Goal: Download file/media

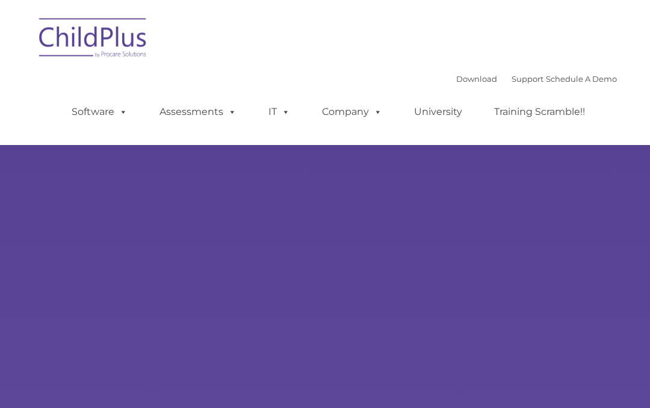
select select "MEDIUM"
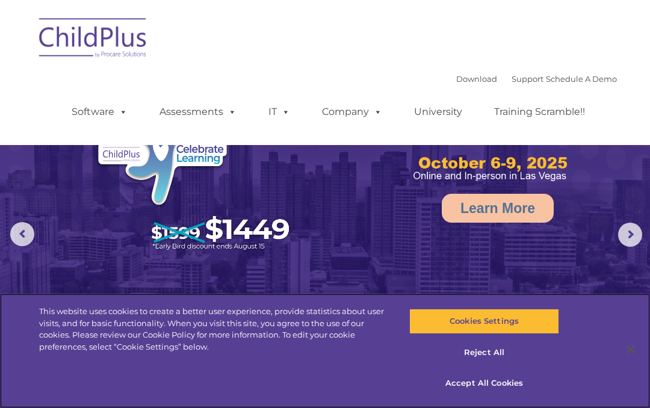
click at [486, 380] on button "Accept All Cookies" at bounding box center [483, 383] width 149 height 25
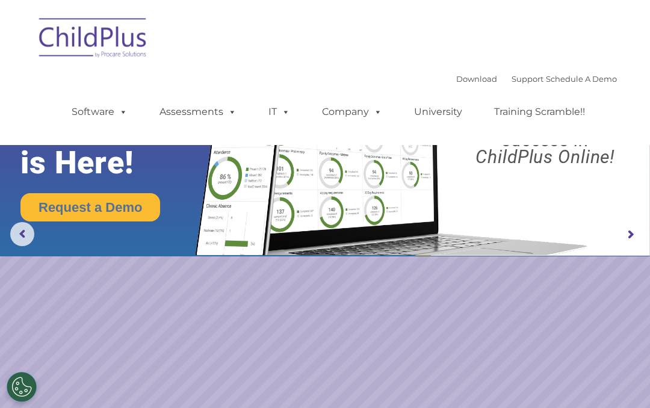
click at [461, 75] on link "Download" at bounding box center [476, 79] width 41 height 10
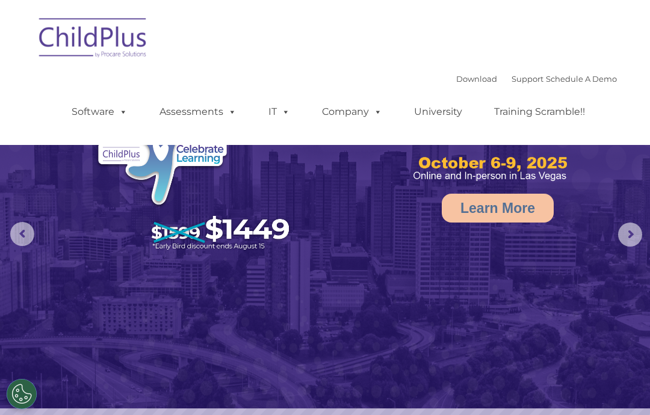
select select "MEDIUM"
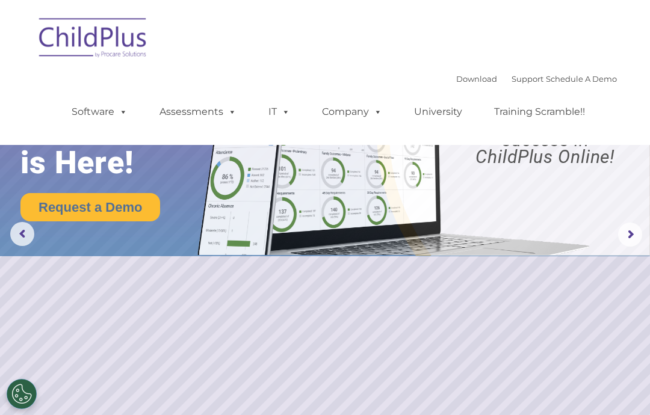
click at [462, 79] on link "Download" at bounding box center [476, 79] width 41 height 10
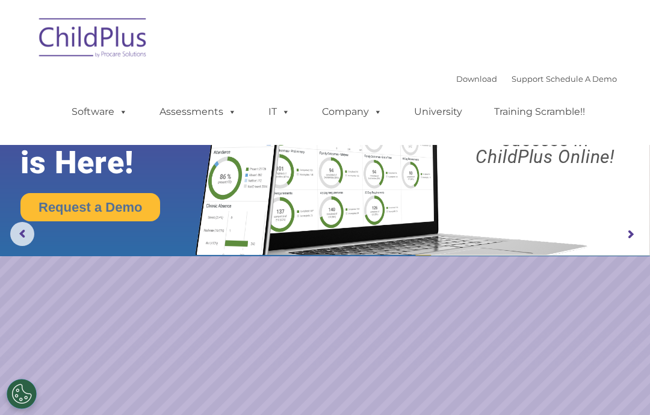
click at [48, 42] on img at bounding box center [93, 40] width 120 height 60
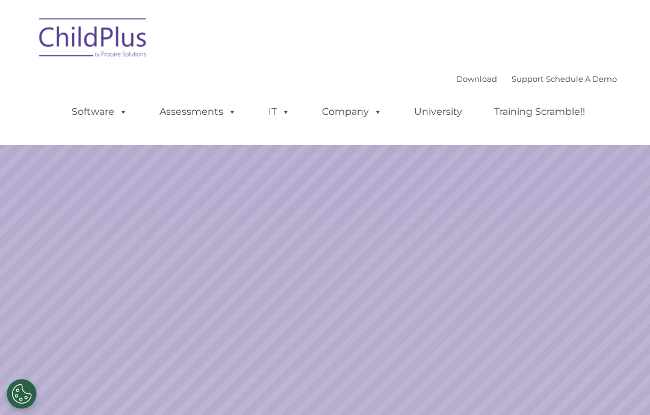
select select "MEDIUM"
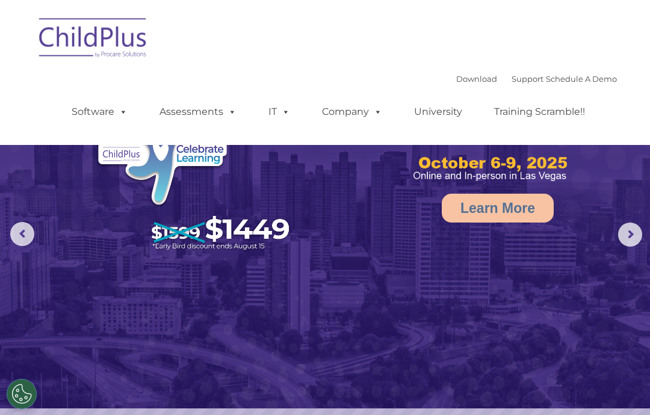
click at [463, 76] on link "Download" at bounding box center [476, 79] width 41 height 10
click at [634, 233] on rs-arrow at bounding box center [630, 235] width 24 height 24
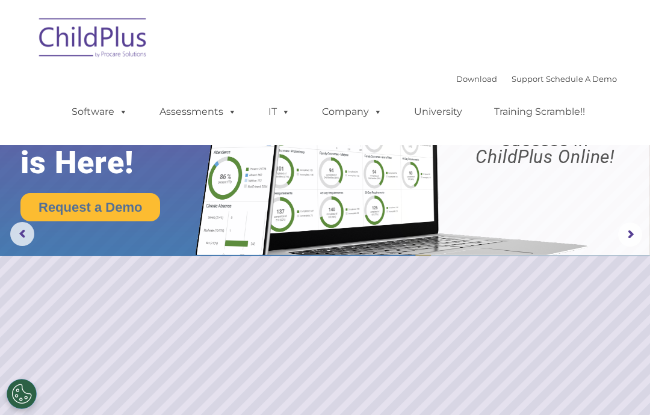
click at [626, 239] on rs-arrow at bounding box center [630, 235] width 24 height 24
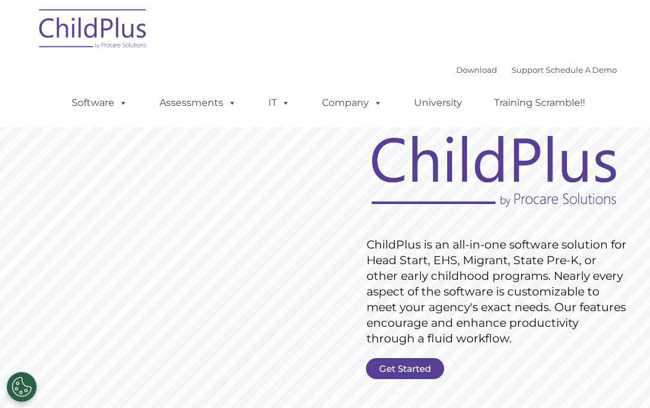
click at [415, 363] on link "Get Started" at bounding box center [405, 368] width 78 height 21
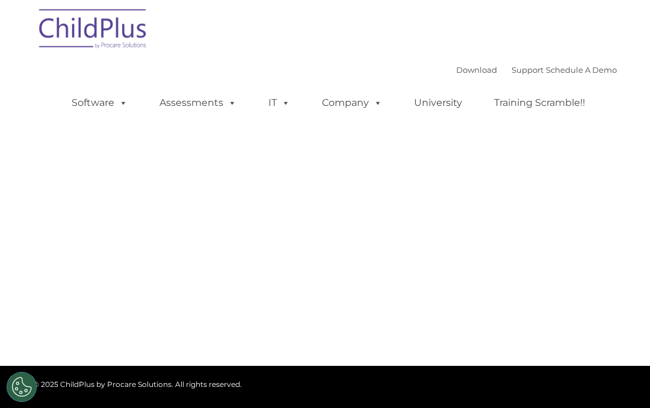
select select "MEDIUM"
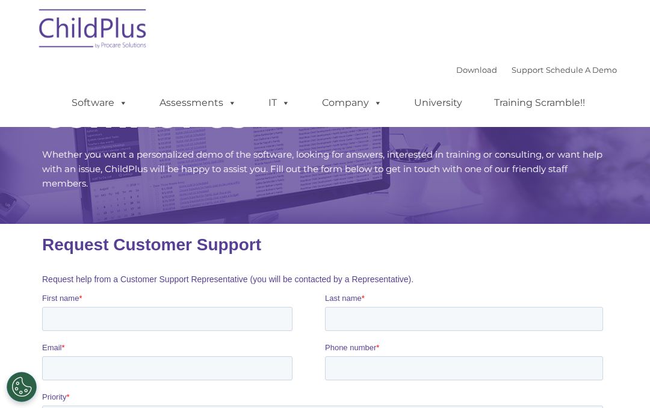
click at [456, 71] on link "Download" at bounding box center [476, 70] width 41 height 10
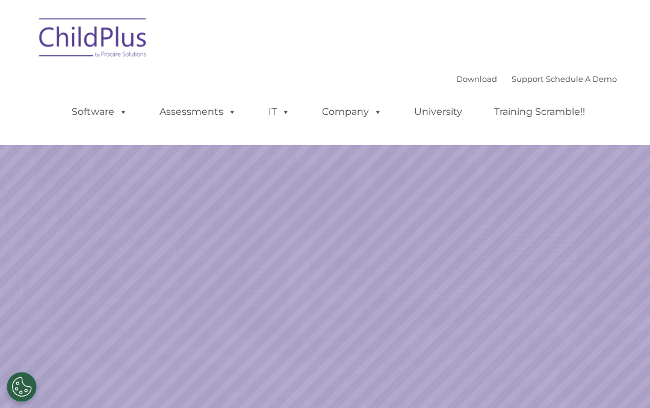
select select "MEDIUM"
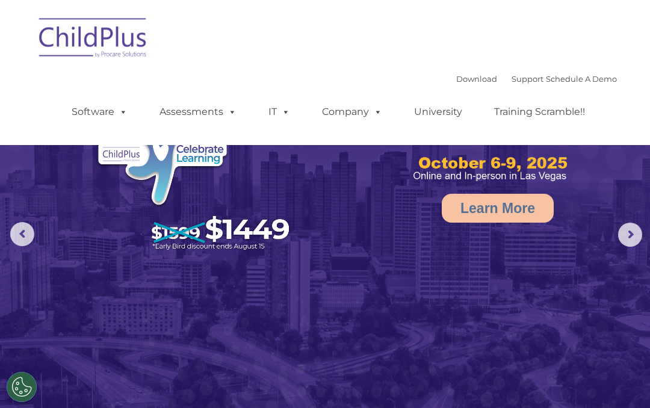
click at [460, 81] on link "Download" at bounding box center [476, 79] width 41 height 10
